Goal: Information Seeking & Learning: Check status

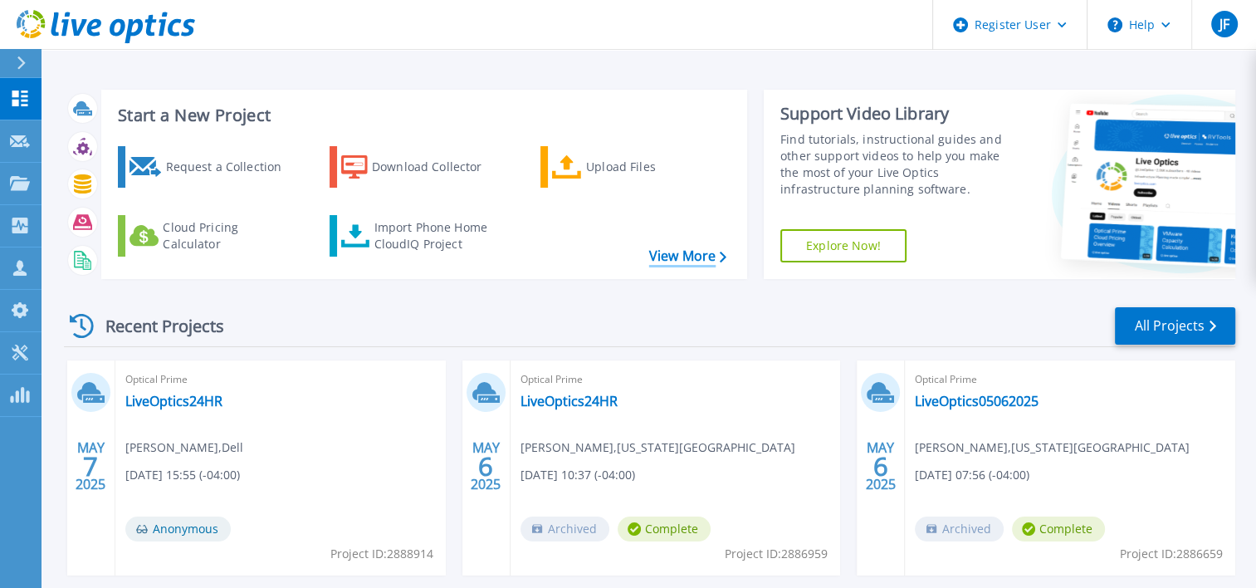
click at [681, 251] on link "View More" at bounding box center [687, 256] width 77 height 16
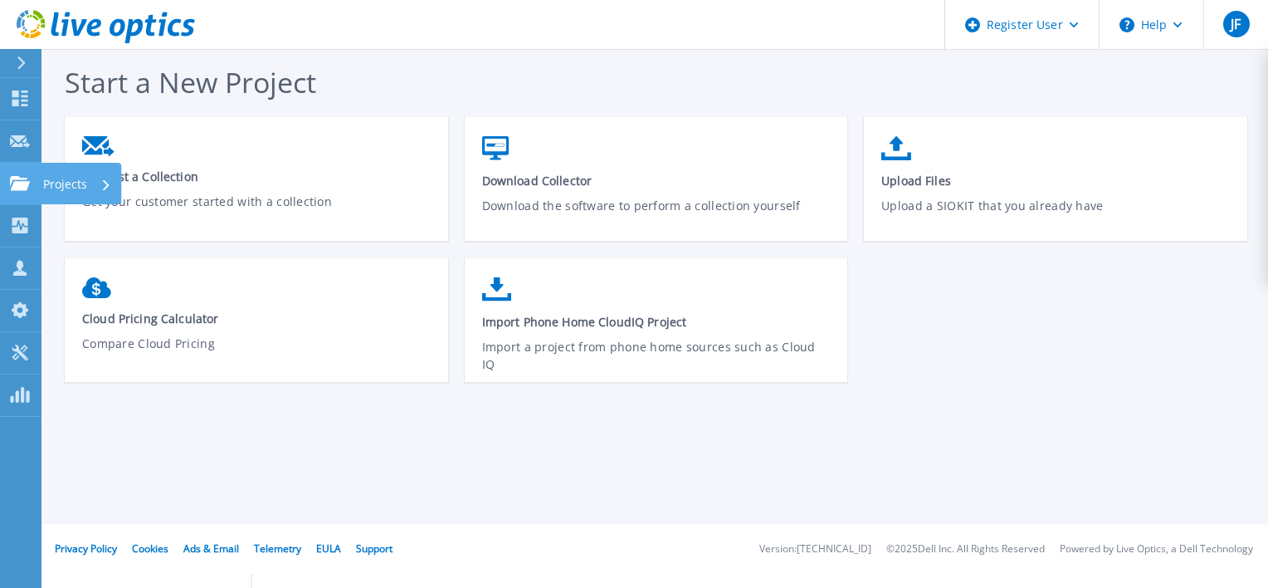
click at [23, 183] on icon at bounding box center [20, 183] width 20 height 14
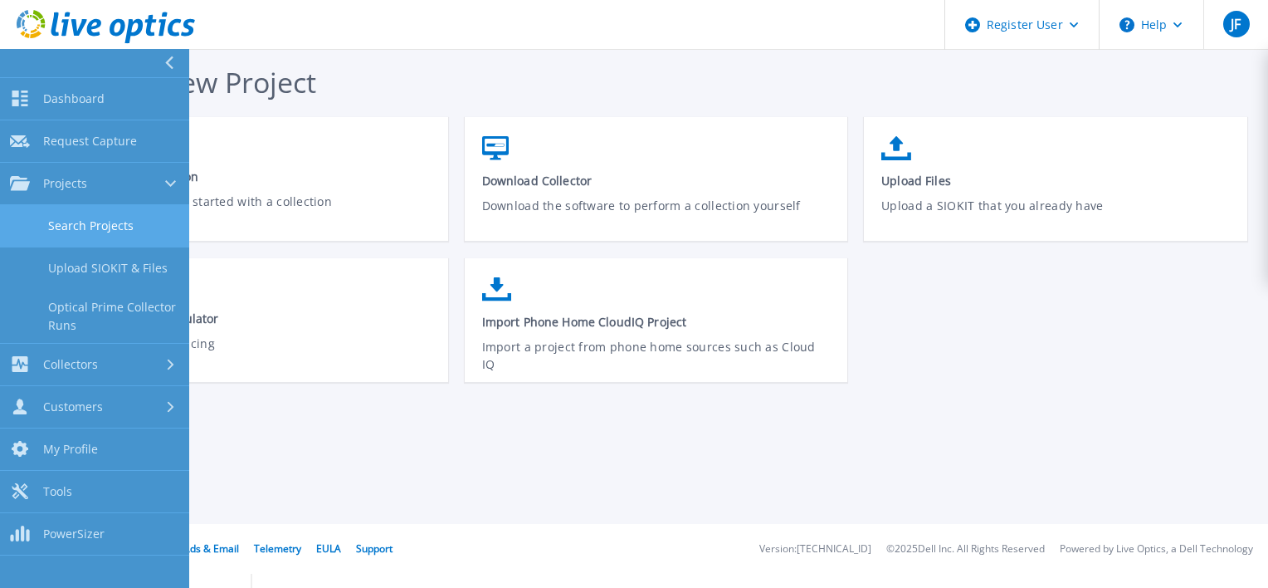
click at [110, 232] on link "Search Projects" at bounding box center [94, 226] width 189 height 42
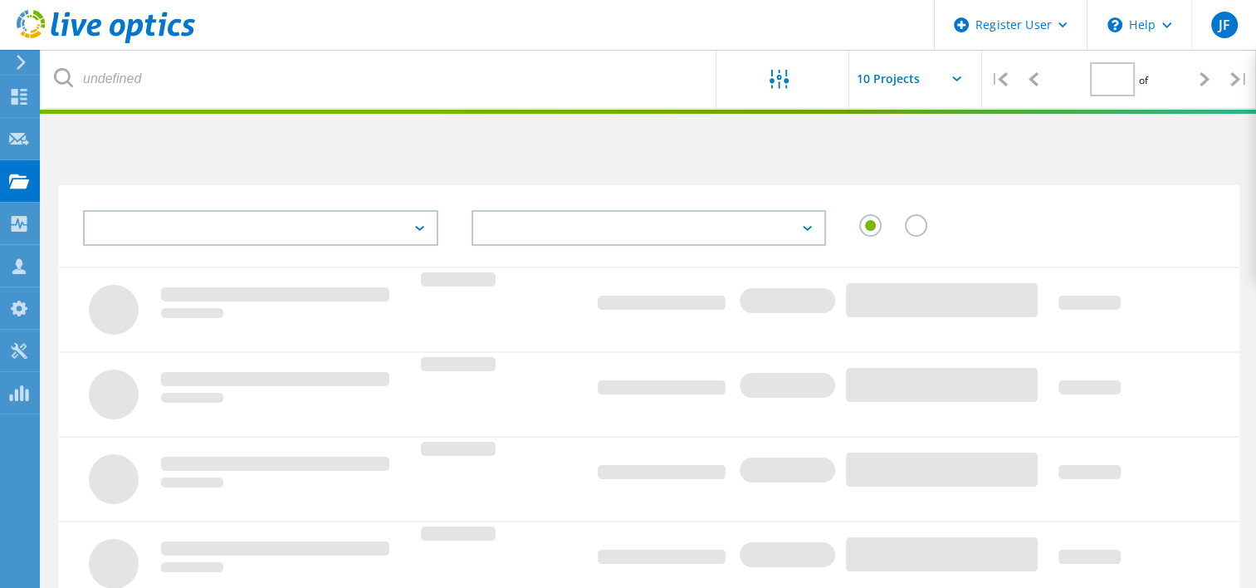
type input "1"
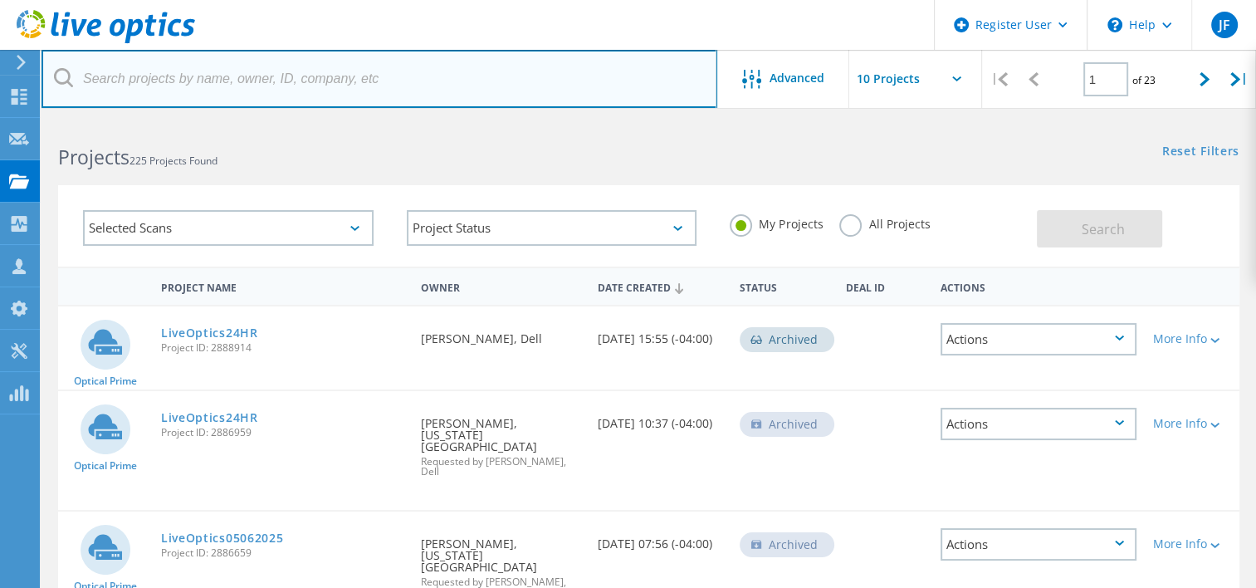
click at [219, 90] on input "text" at bounding box center [379, 79] width 676 height 58
paste input "[PERSON_NAME] <[PERSON_NAME][EMAIL_ADDRESS][PERSON_NAME][DOMAIN_NAME]>"
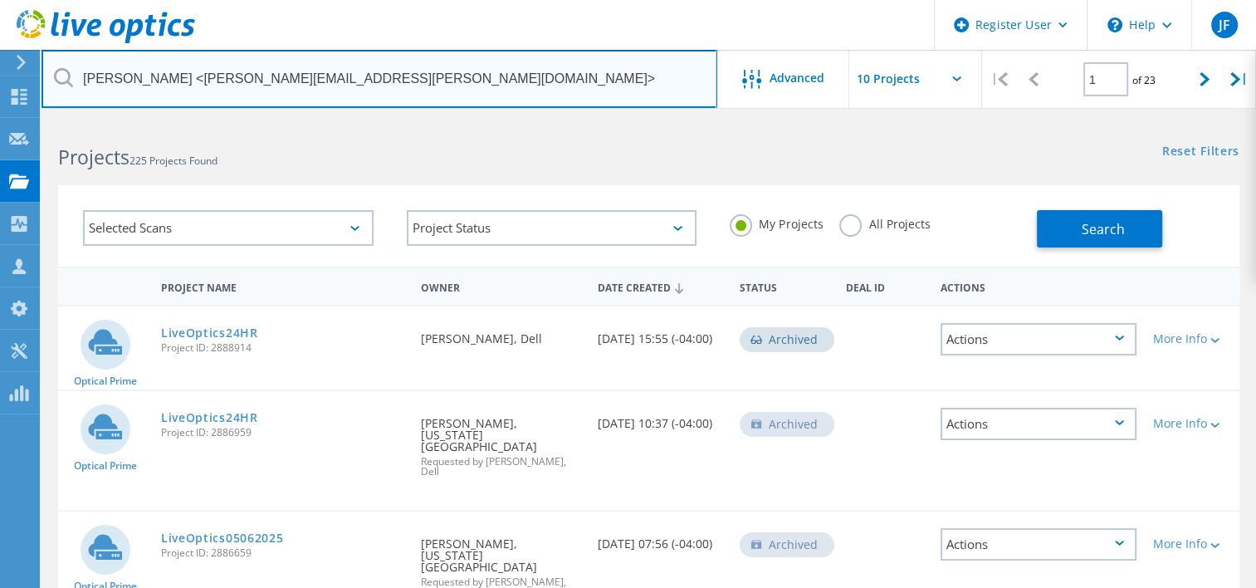
drag, startPoint x: 199, startPoint y: 72, endPoint x: 50, endPoint y: 84, distance: 149.8
click at [50, 84] on input "[PERSON_NAME] <[PERSON_NAME][EMAIL_ADDRESS][PERSON_NAME][DOMAIN_NAME]>" at bounding box center [379, 79] width 676 height 58
click at [331, 80] on input "[PERSON_NAME][EMAIL_ADDRESS][PERSON_NAME][DOMAIN_NAME]>" at bounding box center [379, 79] width 676 height 58
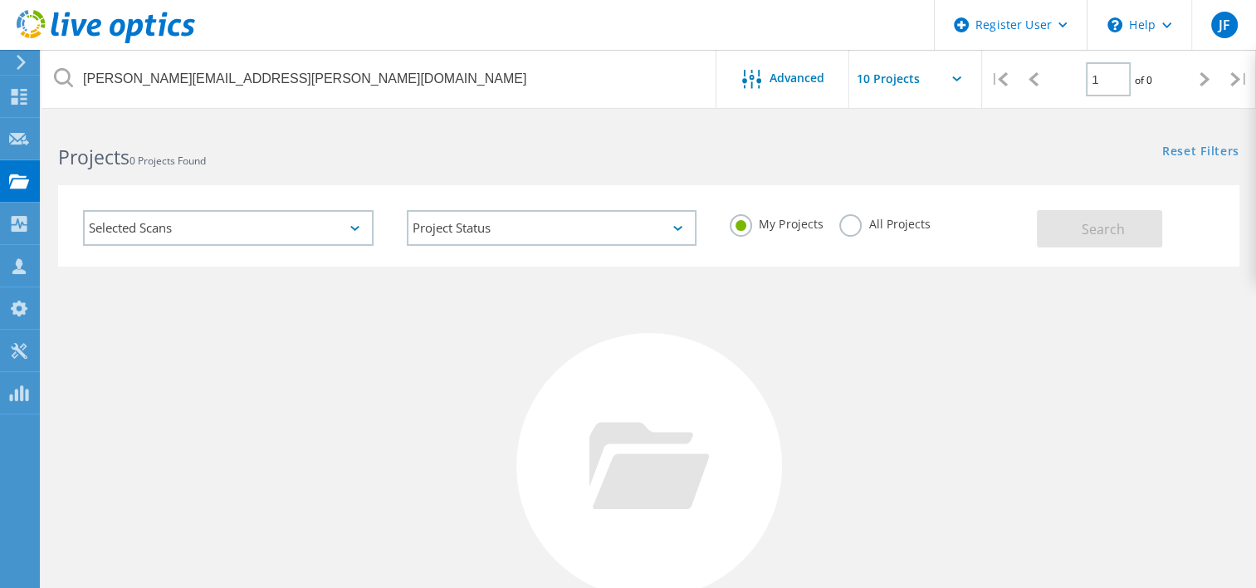
click at [844, 227] on label "All Projects" at bounding box center [884, 222] width 90 height 16
click at [0, 0] on input "All Projects" at bounding box center [0, 0] width 0 height 0
click at [1075, 227] on button "Search" at bounding box center [1099, 228] width 125 height 37
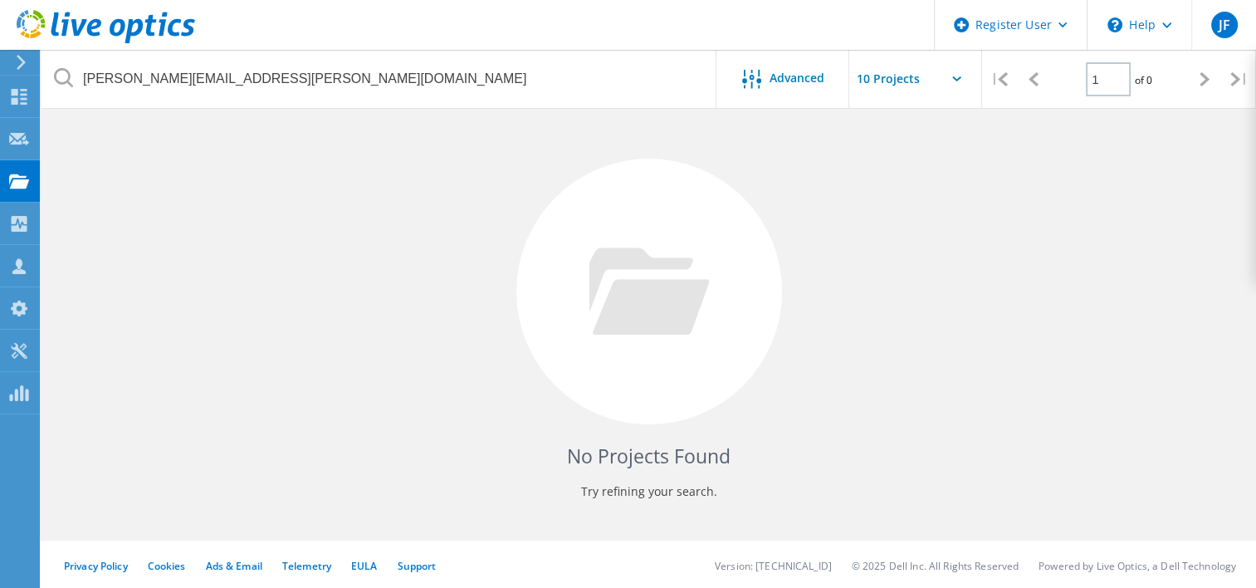
scroll to position [176, 0]
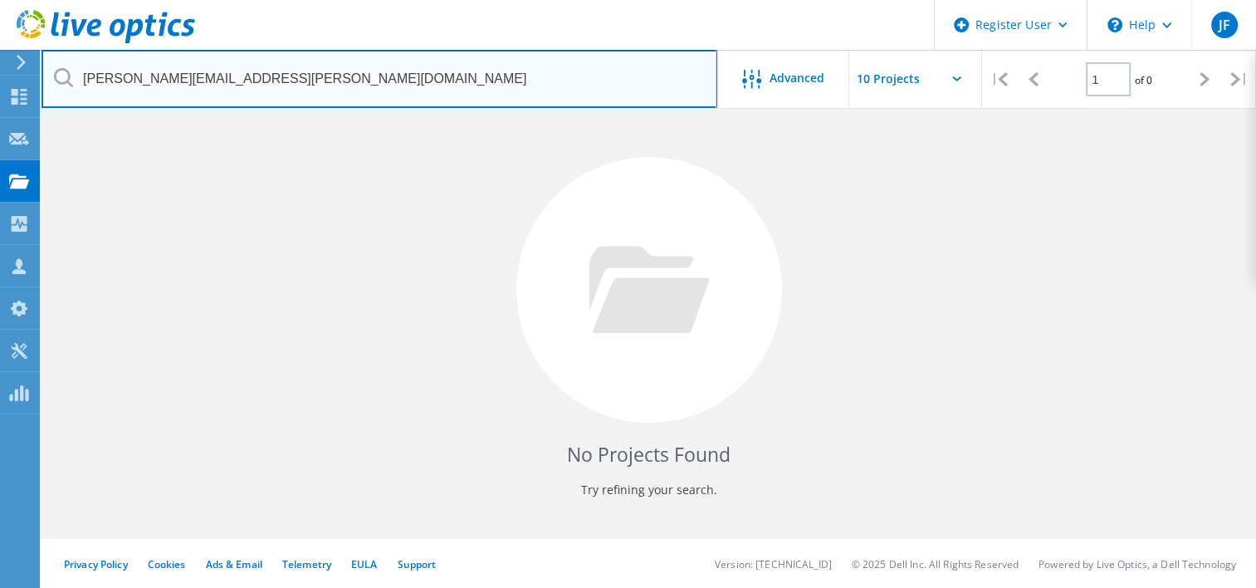
click at [358, 89] on input "[PERSON_NAME][EMAIL_ADDRESS][PERSON_NAME][DOMAIN_NAME]" at bounding box center [379, 79] width 676 height 58
type input "[PERSON_NAME][EMAIL_ADDRESS][PERSON_NAME][DOMAIN_NAME]"
